Goal: Task Accomplishment & Management: Use online tool/utility

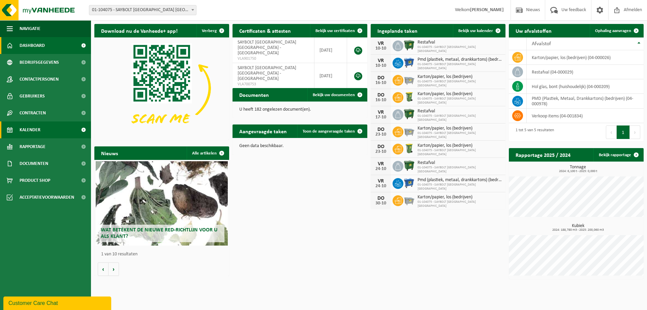
click at [31, 126] on span "Kalender" at bounding box center [30, 129] width 21 height 17
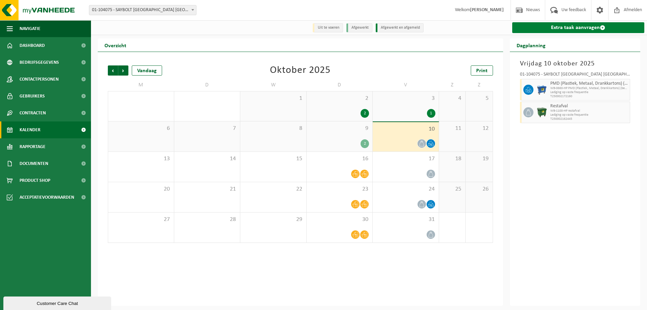
click at [583, 26] on link "Extra taak aanvragen" at bounding box center [578, 27] width 132 height 11
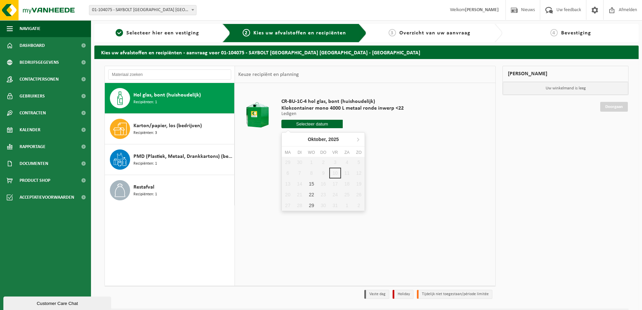
click at [319, 124] on input "text" at bounding box center [311, 124] width 61 height 8
click at [311, 184] on div "15" at bounding box center [312, 183] width 12 height 11
type input "Van 2025-10-15"
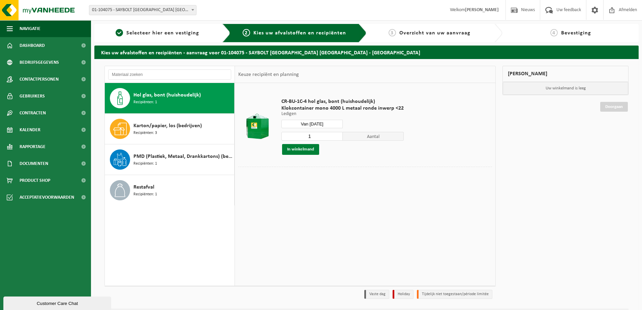
click at [303, 151] on button "In winkelmand" at bounding box center [300, 149] width 37 height 11
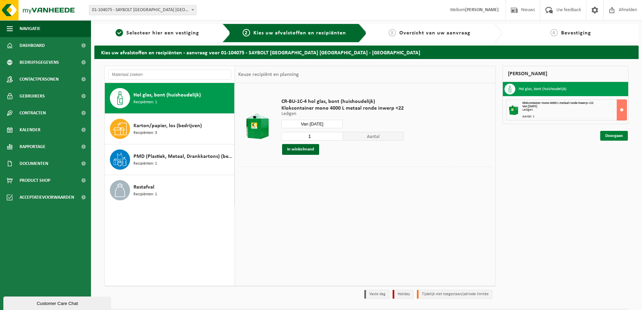
click at [612, 137] on link "Doorgaan" at bounding box center [614, 136] width 28 height 10
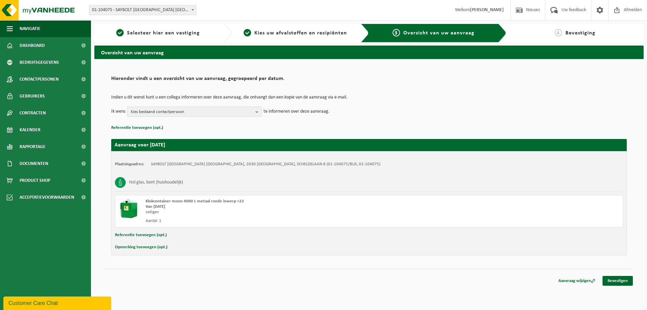
click at [214, 113] on span "Kies bestaand contactpersoon" at bounding box center [192, 112] width 122 height 10
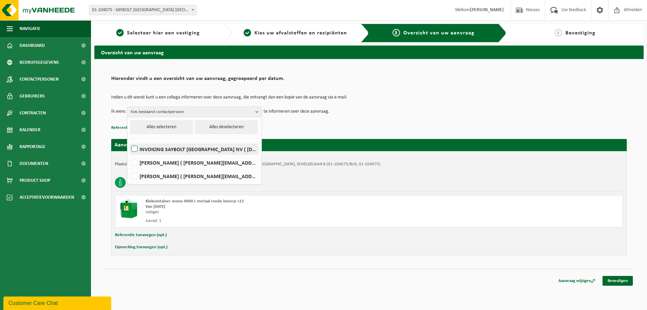
click at [134, 149] on label "INVOICING SAYBOLT BELGIUM NV ( accountspayable.be@corelab.com )" at bounding box center [194, 149] width 128 height 10
click at [129, 140] on input "INVOICING SAYBOLT BELGIUM NV ( accountspayable.be@corelab.com )" at bounding box center [129, 140] width 0 height 0
checkbox input "true"
click at [136, 163] on label "Samuel Segers ( samuel.segers@corelab.com )" at bounding box center [194, 162] width 128 height 10
click at [129, 154] on input "Samuel Segers ( samuel.segers@corelab.com )" at bounding box center [129, 154] width 0 height 0
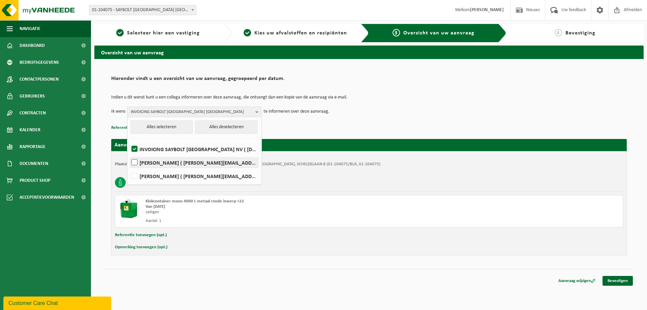
checkbox input "true"
click at [622, 278] on link "Bevestigen" at bounding box center [617, 281] width 30 height 10
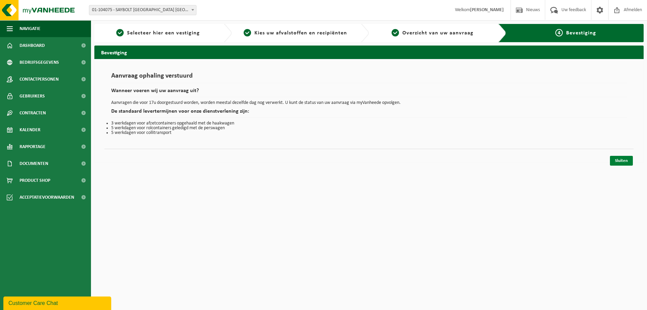
click at [619, 157] on link "Sluiten" at bounding box center [621, 161] width 23 height 10
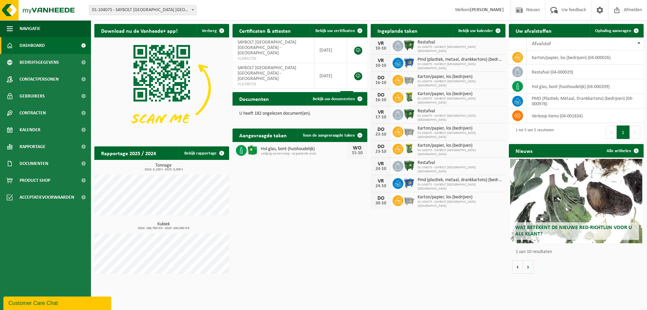
click at [554, 221] on div "Wat betekent de nieuwe RED-richtlijn voor u als klant?" at bounding box center [576, 201] width 132 height 84
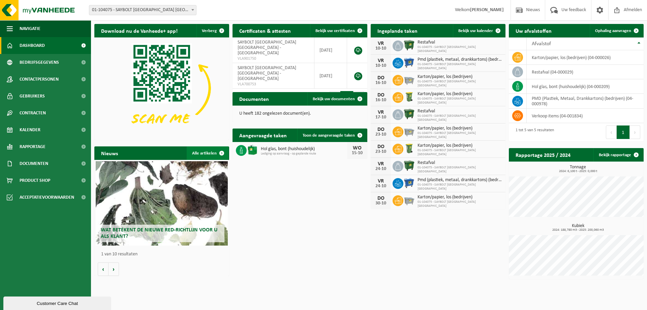
click at [200, 149] on link "Alle artikelen" at bounding box center [208, 152] width 42 height 13
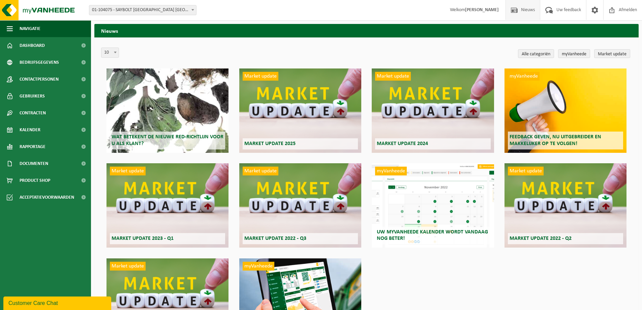
click at [195, 131] on h2 "Wat betekent de nieuwe RED-richtlijn voor u als klant?" at bounding box center [167, 140] width 115 height 18
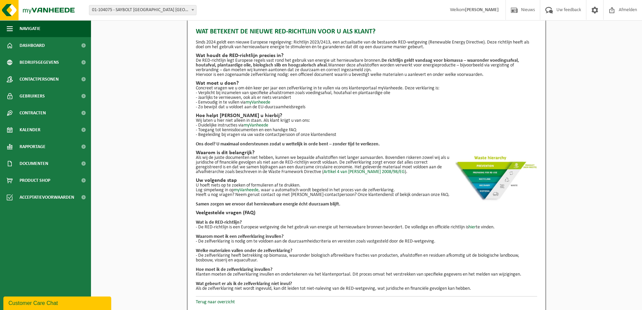
scroll to position [9, 0]
